Goal: Transaction & Acquisition: Purchase product/service

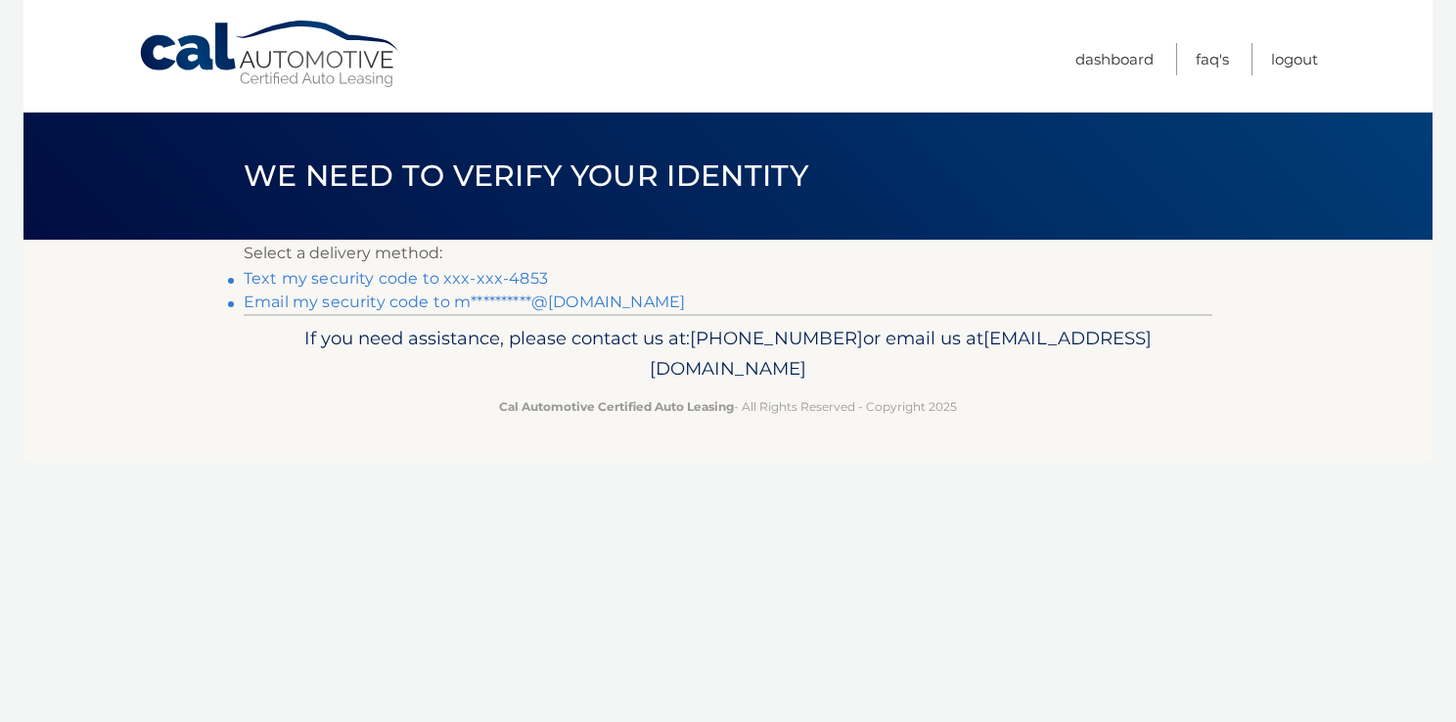
click at [495, 283] on link "Text my security code to xxx-xxx-4853" at bounding box center [396, 278] width 304 height 19
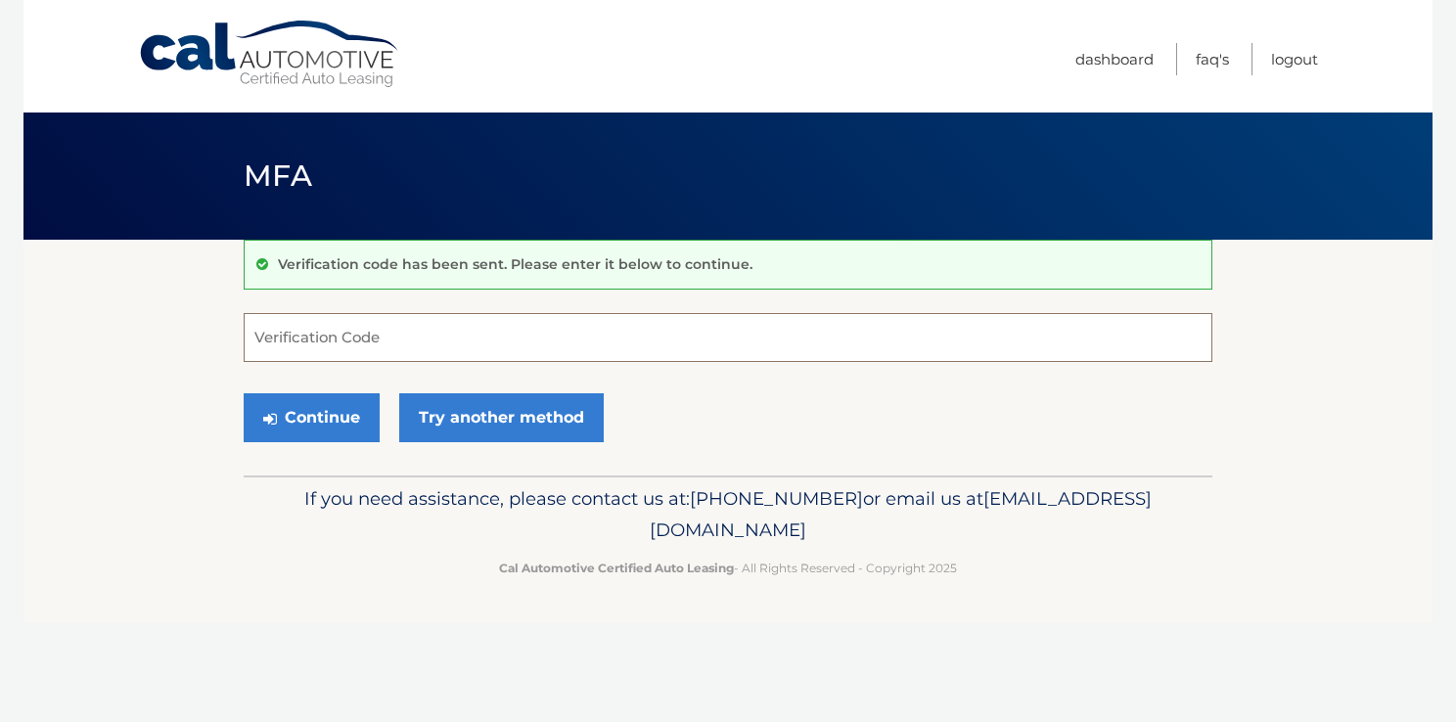
click at [410, 335] on input "Verification Code" at bounding box center [728, 337] width 969 height 49
type input "130972"
click at [338, 395] on button "Continue" at bounding box center [312, 417] width 136 height 49
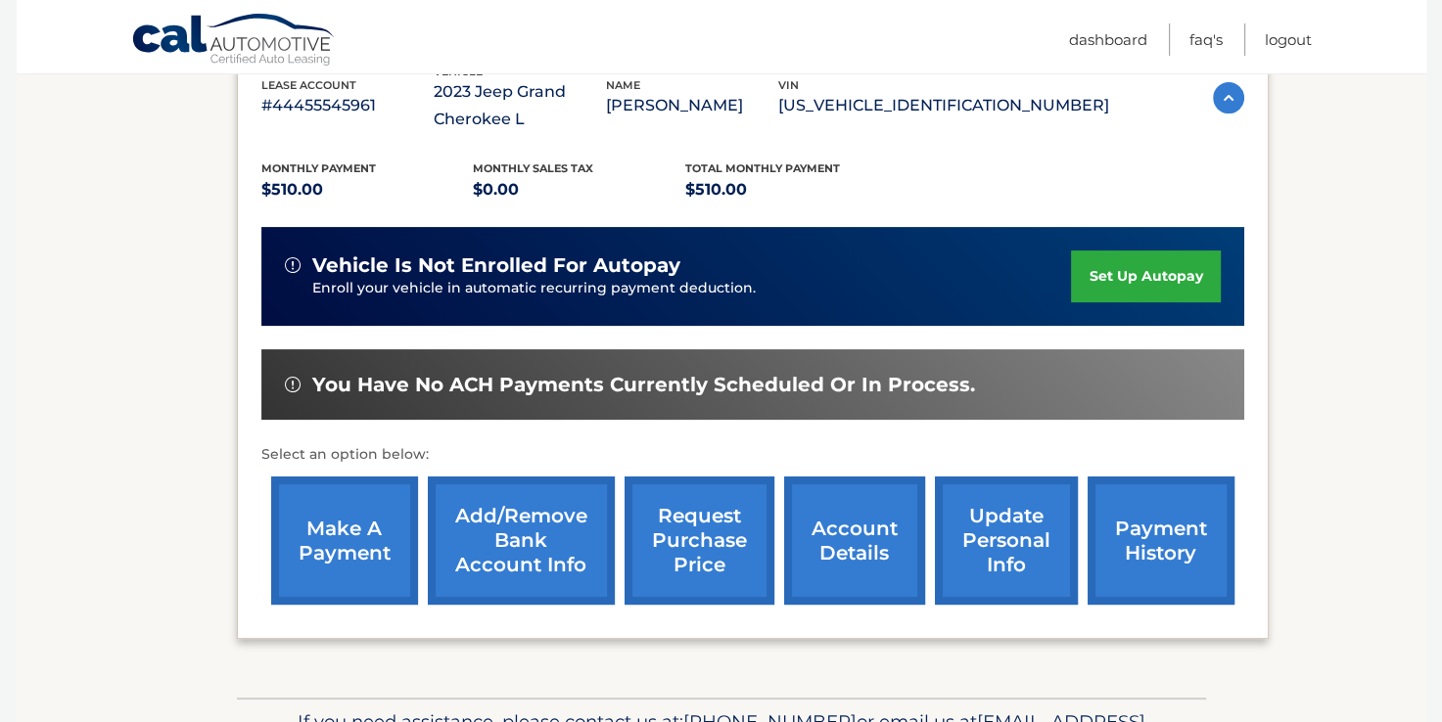
scroll to position [368, 0]
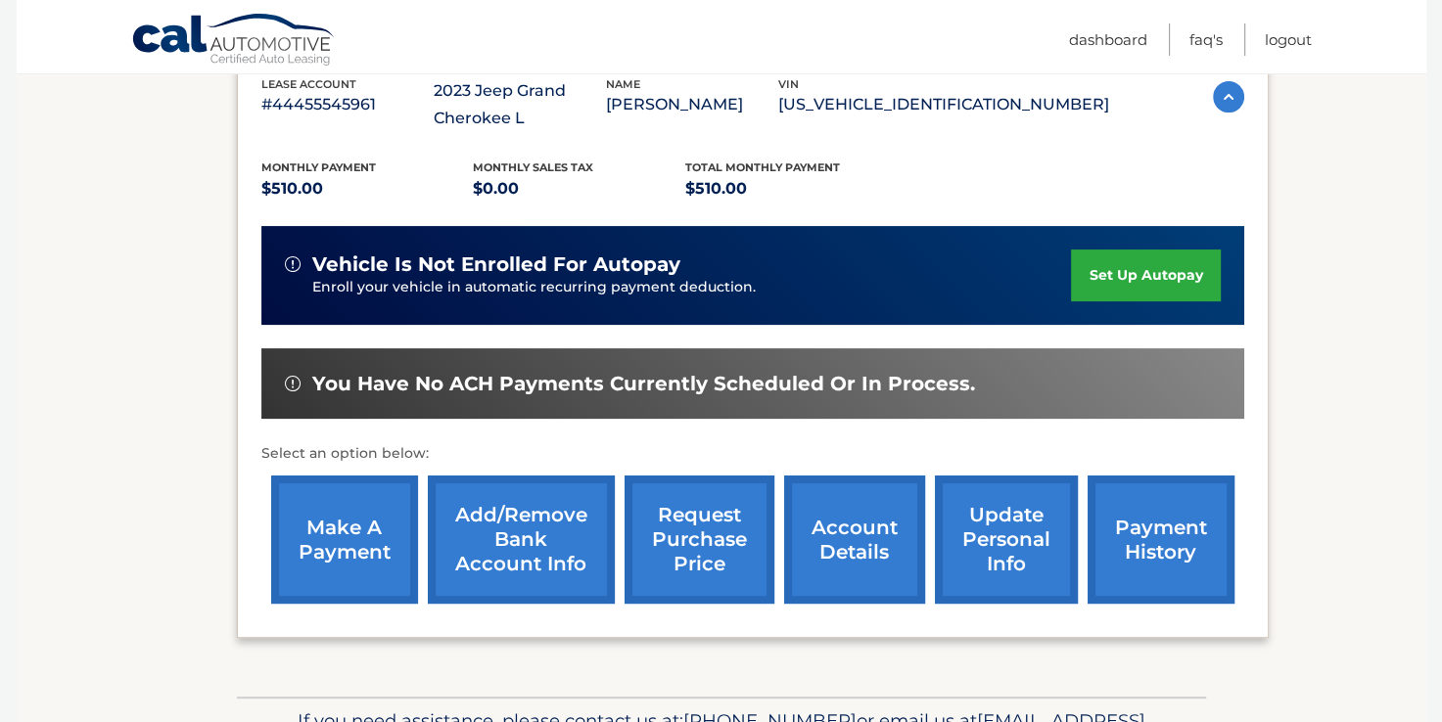
click at [372, 521] on link "make a payment" at bounding box center [344, 540] width 147 height 128
click at [321, 531] on link "make a payment" at bounding box center [344, 540] width 147 height 128
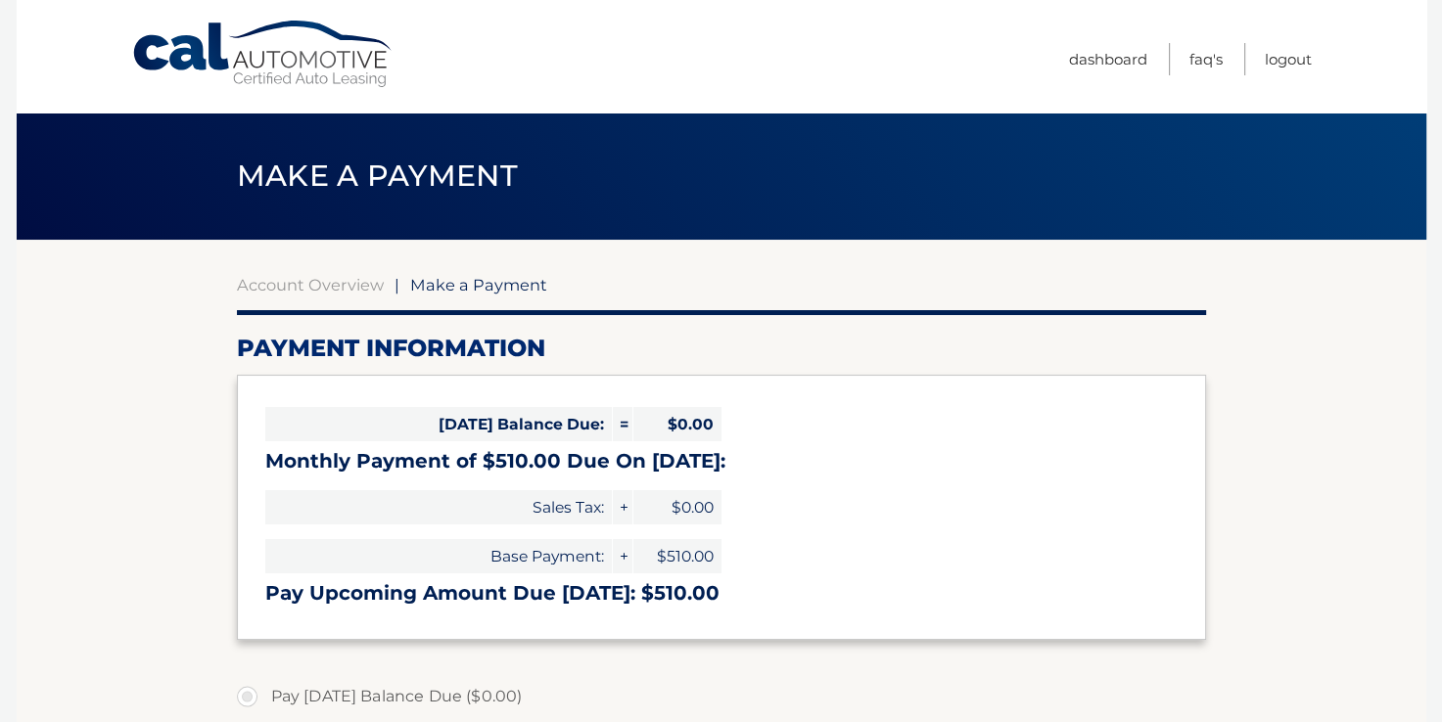
select select "MmM1ZDgyYTUtMTc5Ny00YTY0LTllYzYtODkwMzgyZTNkYzQw"
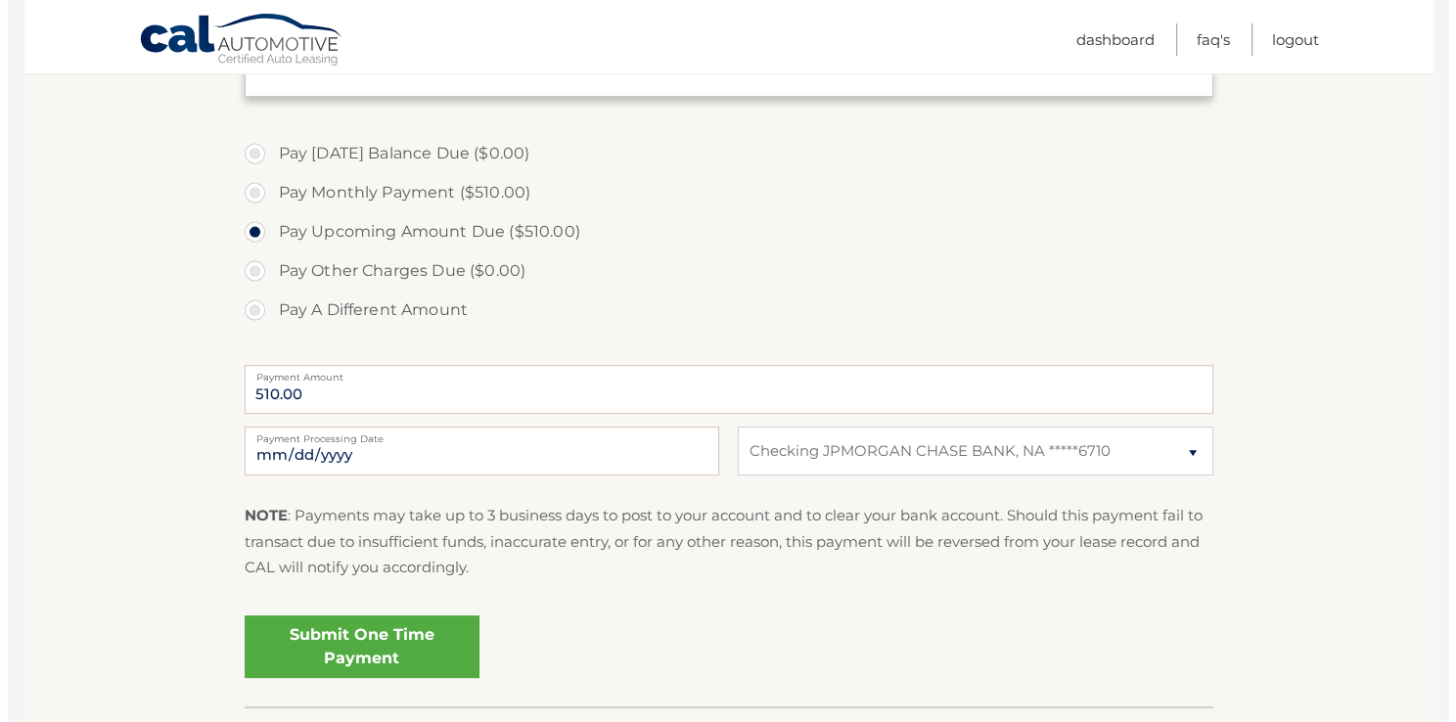
scroll to position [554, 0]
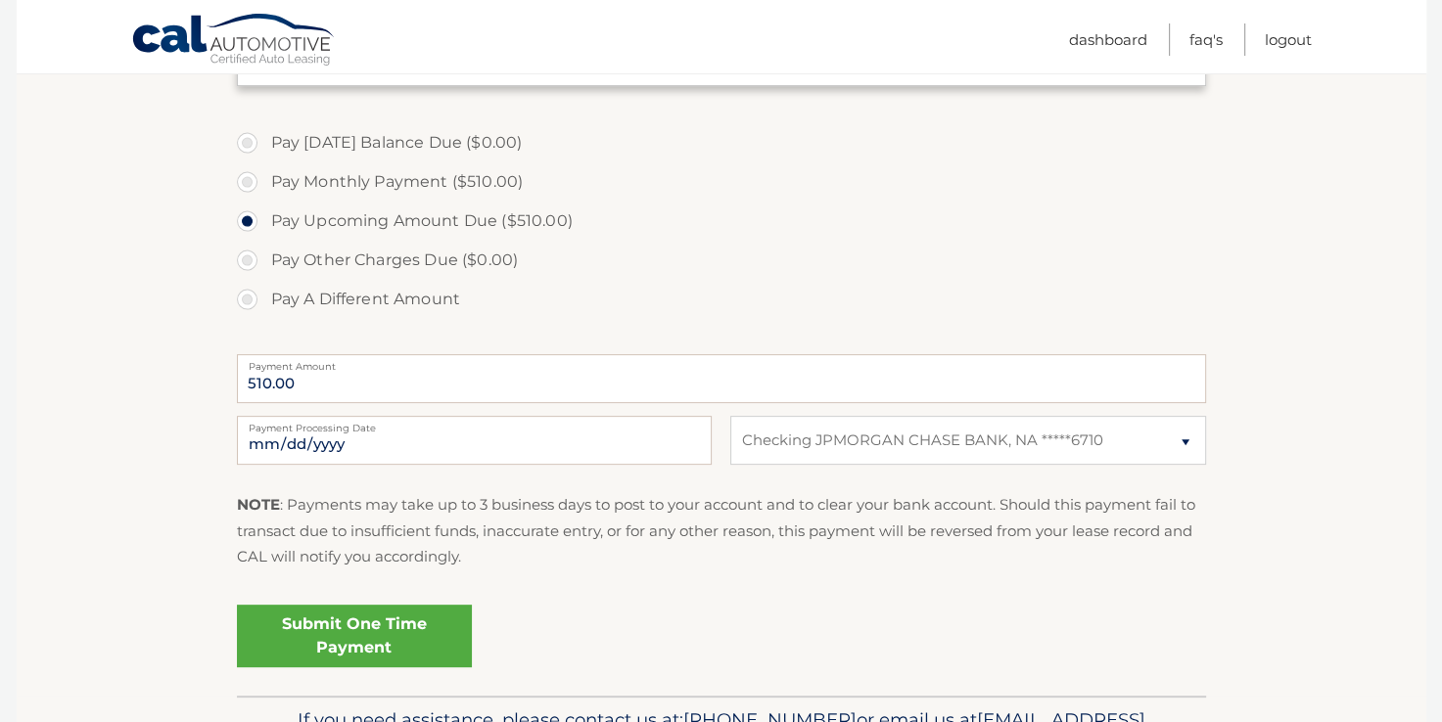
click at [366, 636] on link "Submit One Time Payment" at bounding box center [354, 636] width 235 height 63
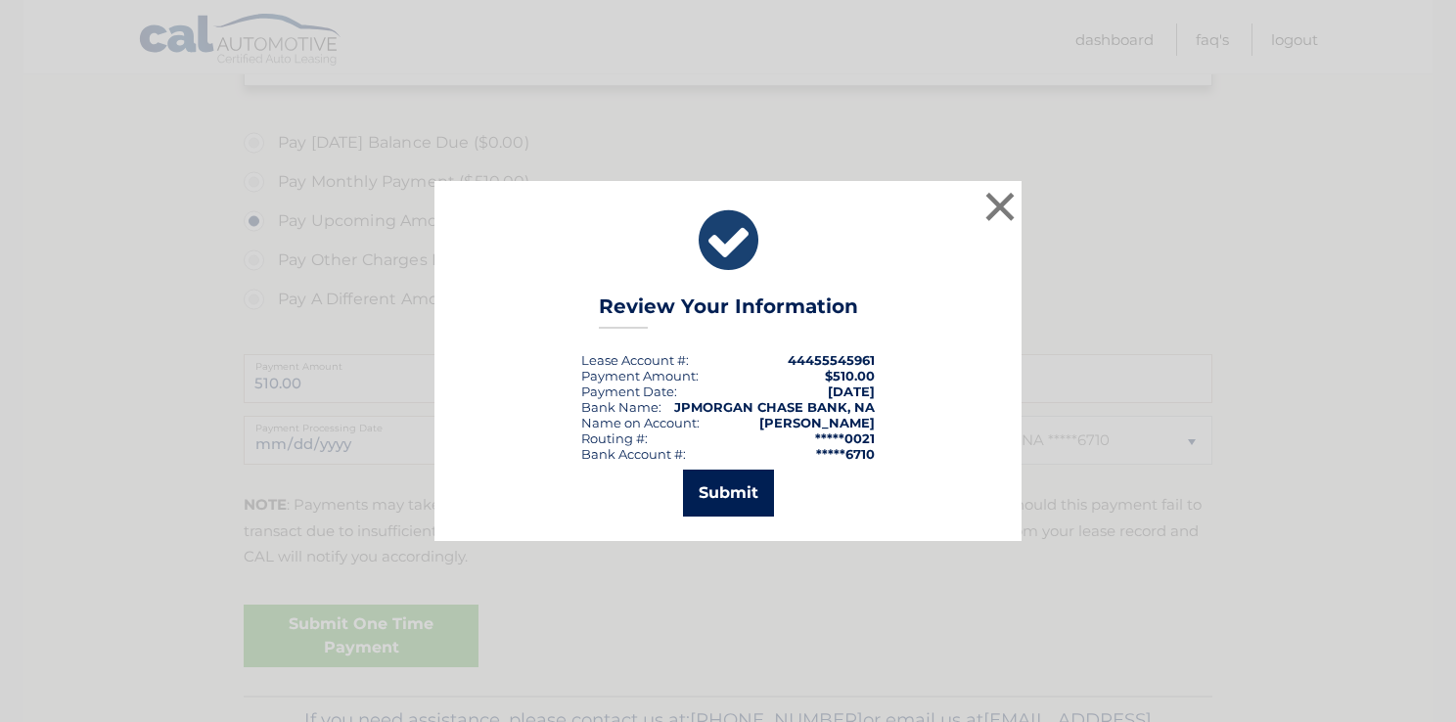
click at [753, 479] on button "Submit" at bounding box center [728, 493] width 91 height 47
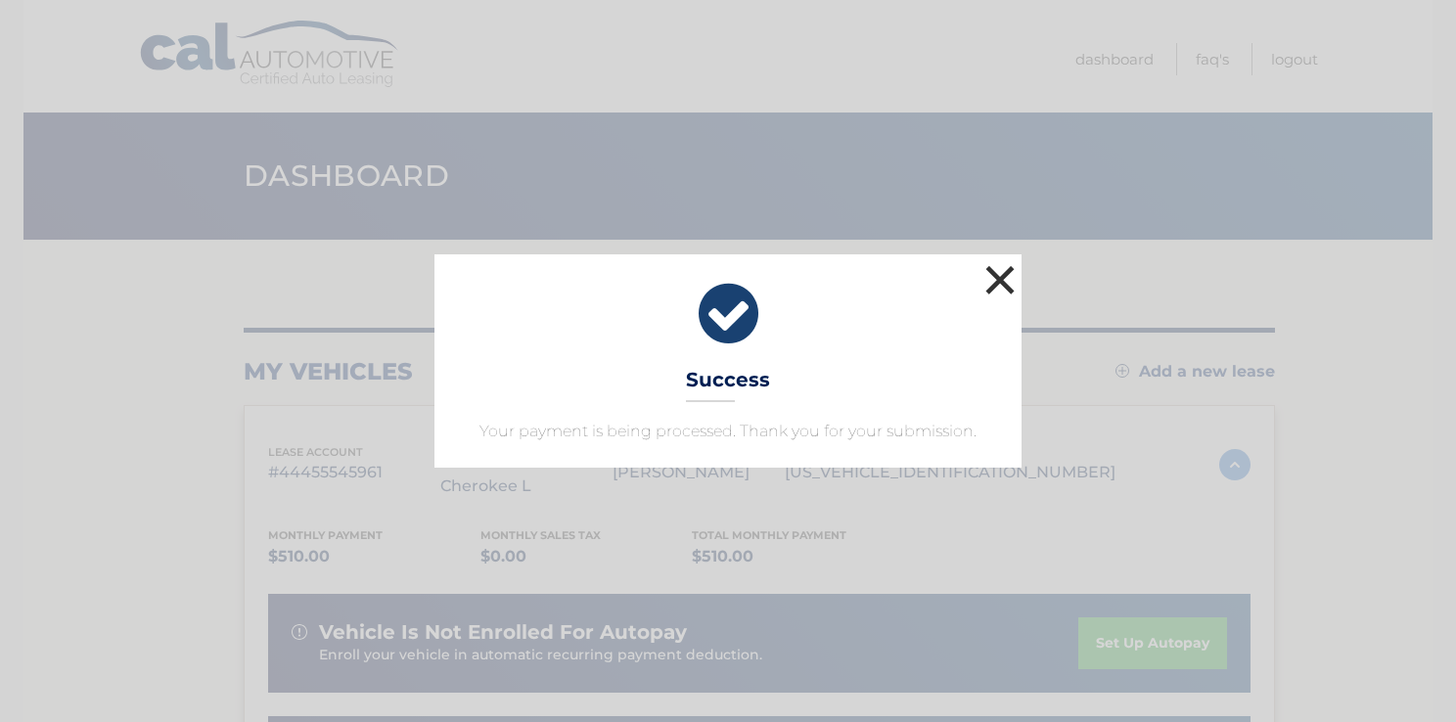
click at [988, 277] on button "×" at bounding box center [1000, 279] width 39 height 39
